Goal: Find specific page/section: Find specific page/section

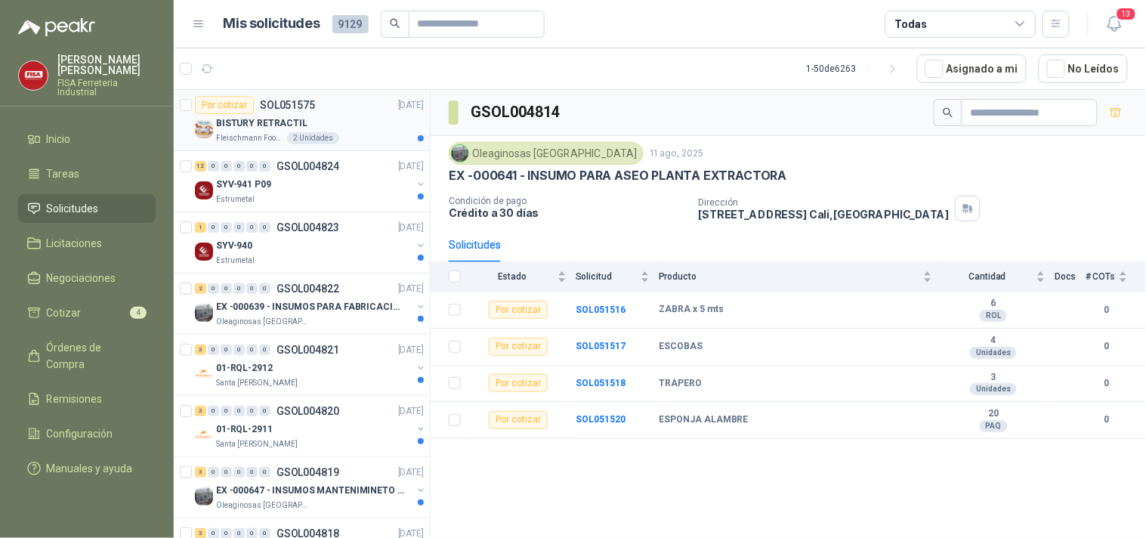
click at [262, 122] on p "BISTURY RETRACTIL" at bounding box center [261, 123] width 91 height 14
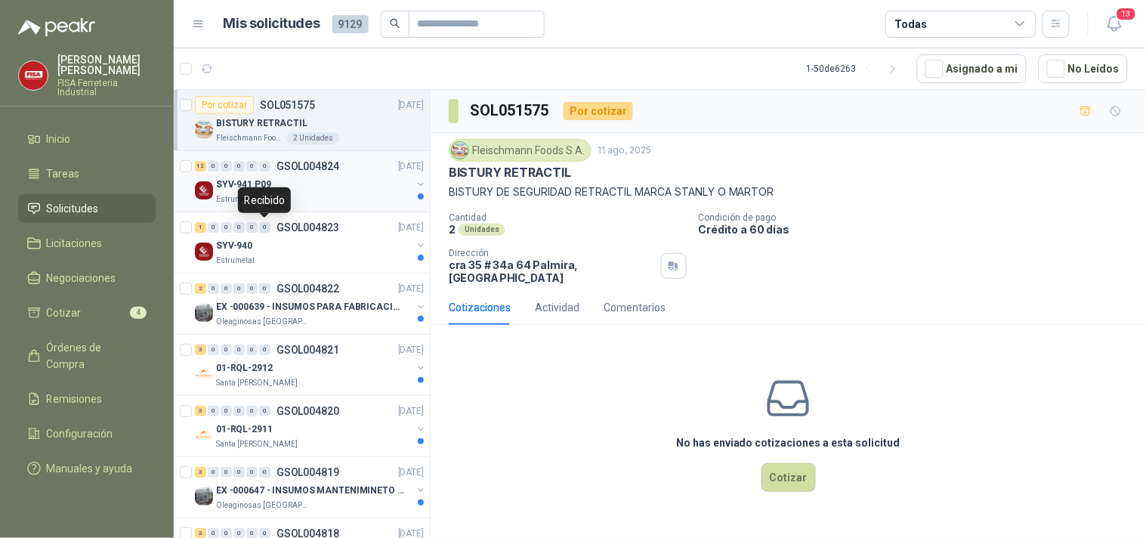
click at [314, 170] on p "GSOL004824" at bounding box center [308, 166] width 63 height 11
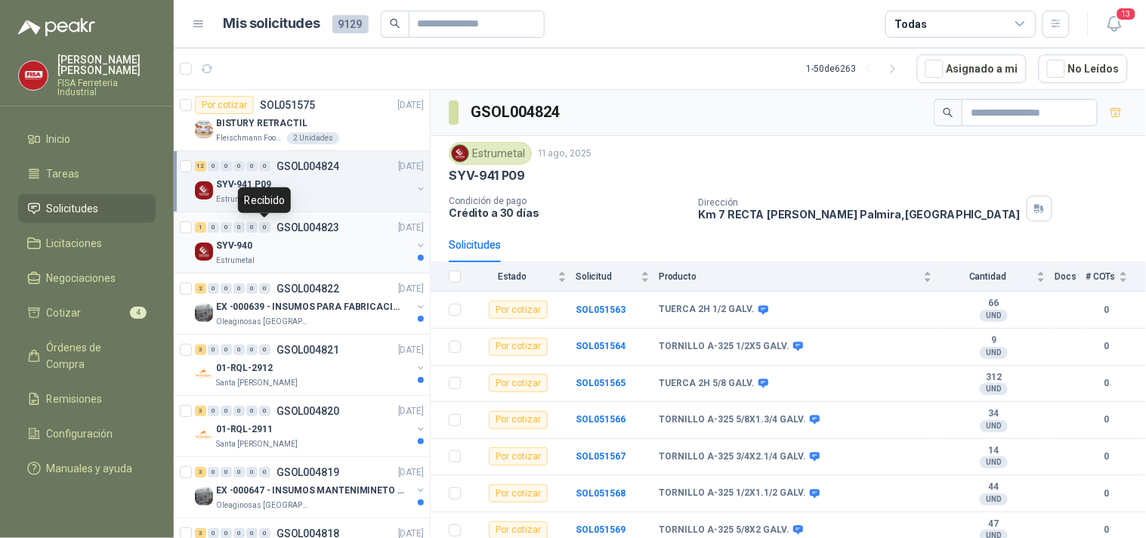
click at [295, 246] on div "SYV-940" at bounding box center [314, 245] width 196 height 18
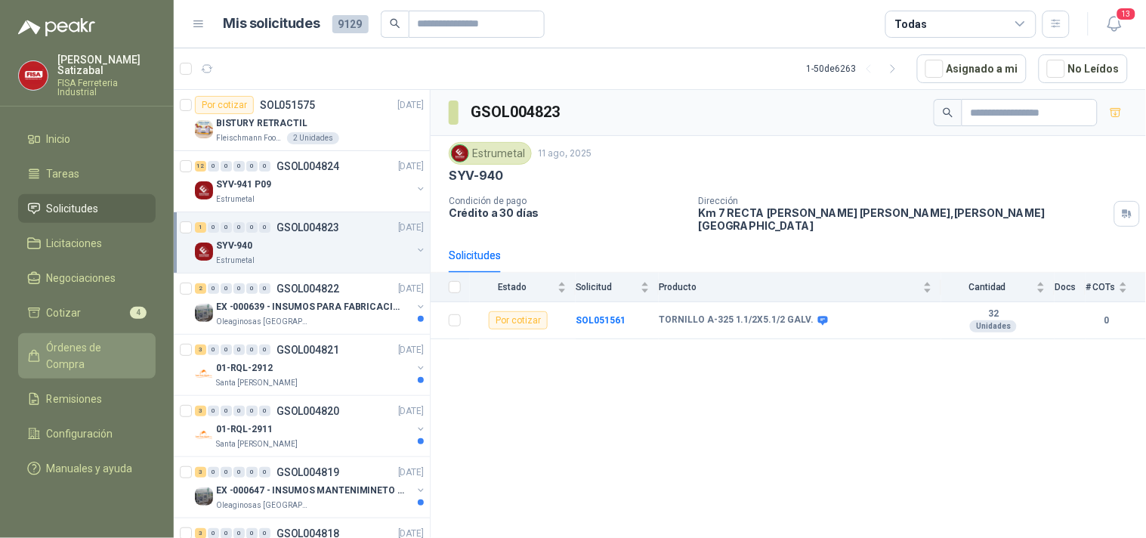
click at [86, 339] on span "Órdenes de Compra" at bounding box center [94, 355] width 94 height 33
